Goal: Information Seeking & Learning: Compare options

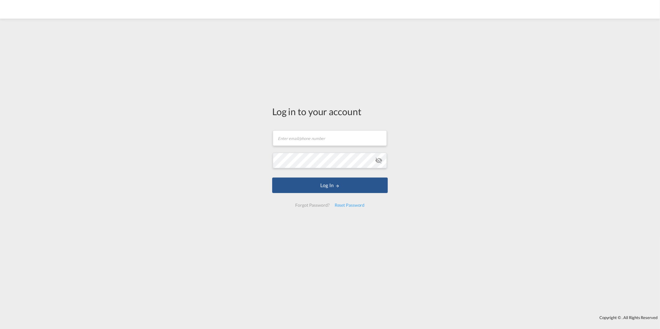
click at [375, 17] on md-toolbar at bounding box center [330, 9] width 660 height 19
type input "[PERSON_NAME][EMAIL_ADDRESS][PERSON_NAME][DOMAIN_NAME]"
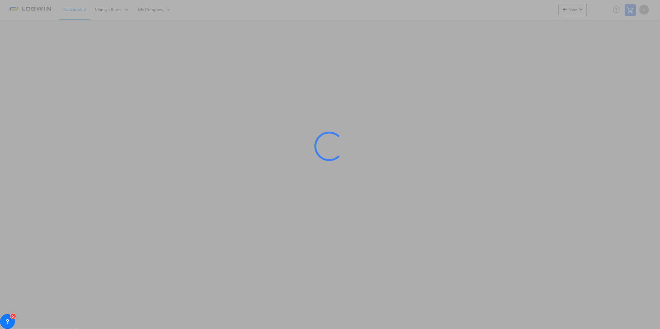
click at [644, 170] on div at bounding box center [330, 164] width 660 height 329
